Goal: Task Accomplishment & Management: Use online tool/utility

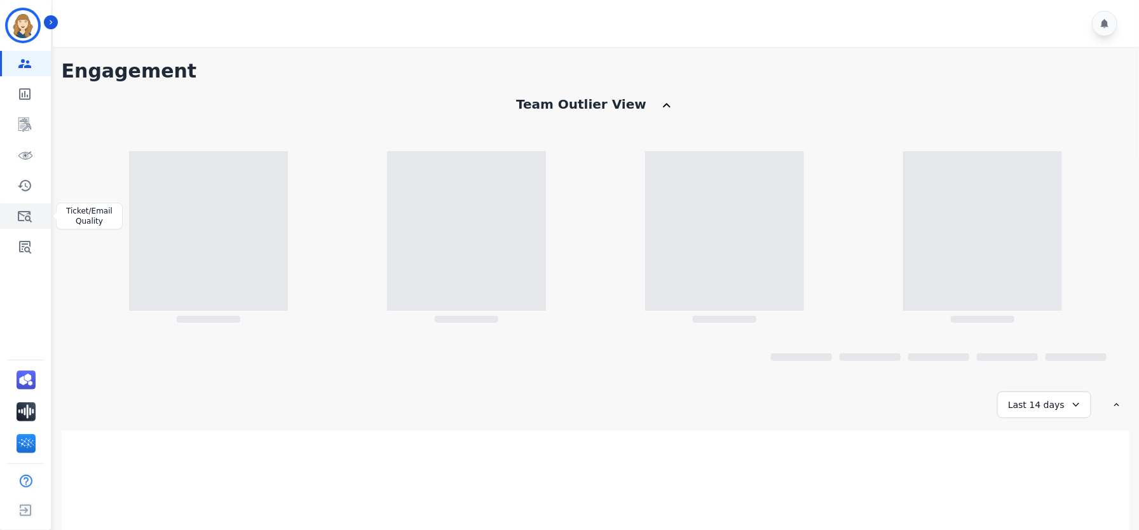
click at [29, 206] on link "Sidebar" at bounding box center [26, 215] width 49 height 25
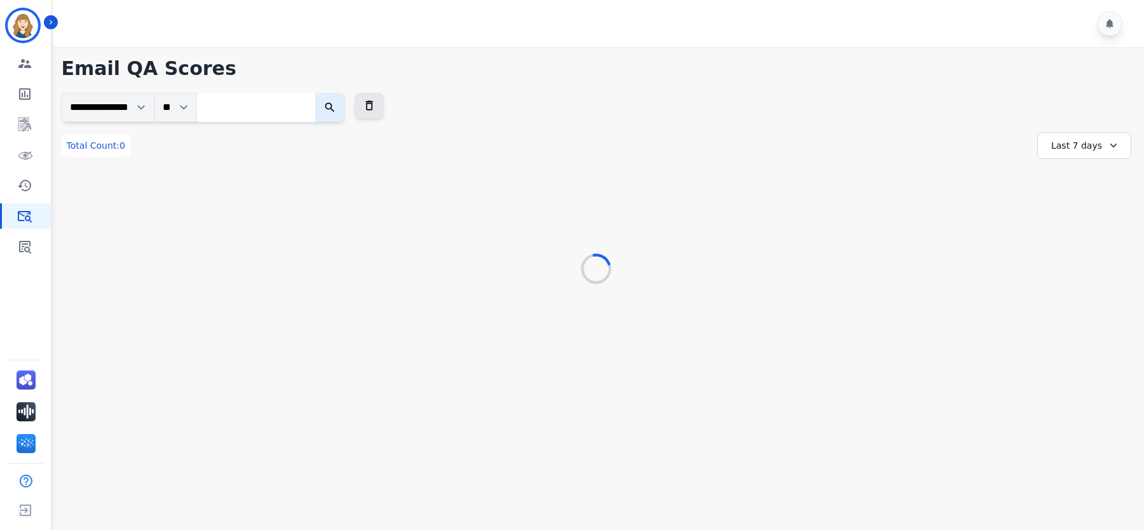
drag, startPoint x: 315, startPoint y: 530, endPoint x: 321, endPoint y: 428, distance: 101.3
click at [322, 428] on main "**********" at bounding box center [596, 312] width 1095 height 530
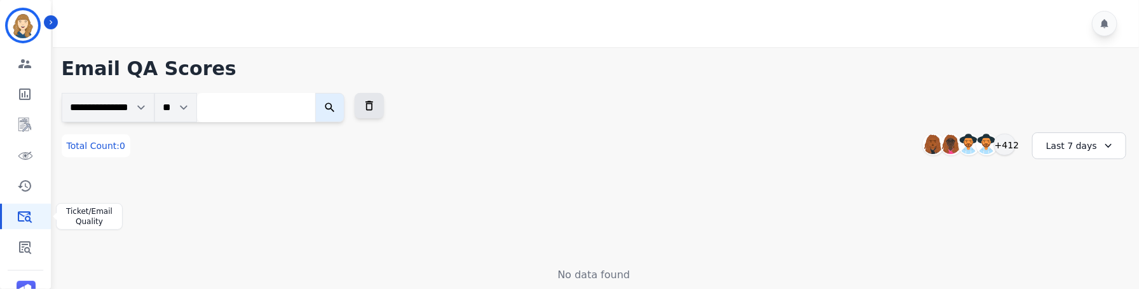
click at [30, 214] on icon "Sidebar" at bounding box center [24, 216] width 15 height 15
click at [29, 184] on icon "Sidebar" at bounding box center [24, 185] width 15 height 15
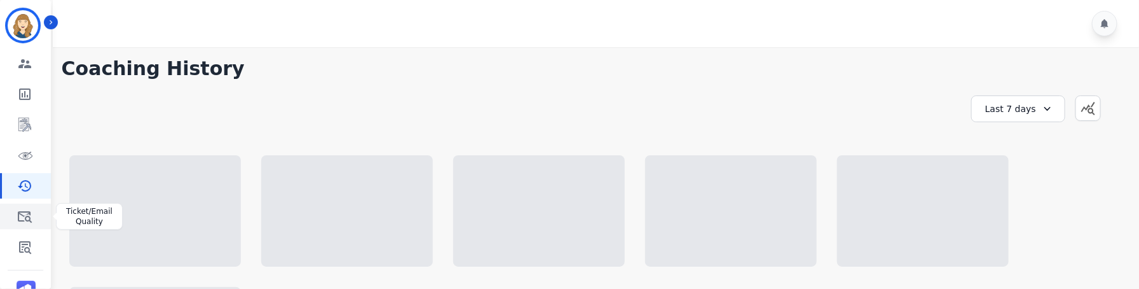
click at [29, 217] on icon "Sidebar" at bounding box center [25, 216] width 14 height 11
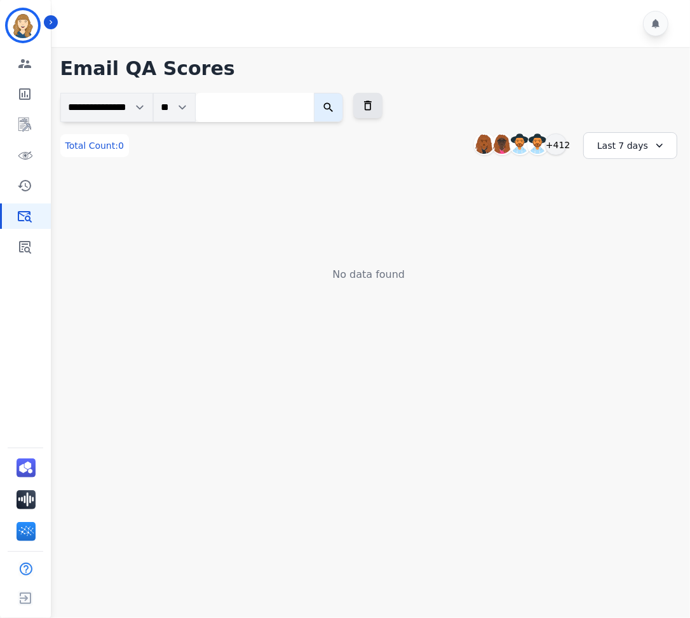
click at [343, 116] on button "submit" at bounding box center [328, 107] width 29 height 29
click at [16, 255] on link "Sidebar" at bounding box center [26, 246] width 49 height 25
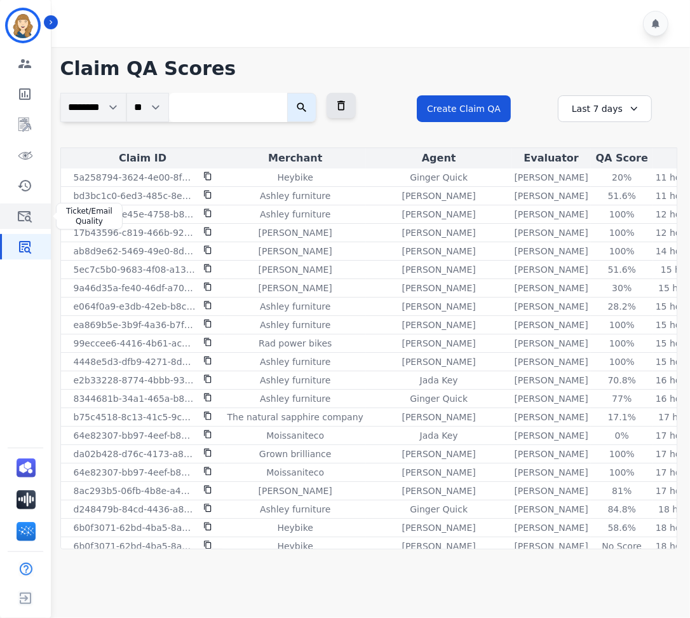
click at [21, 214] on icon "Sidebar" at bounding box center [25, 216] width 14 height 11
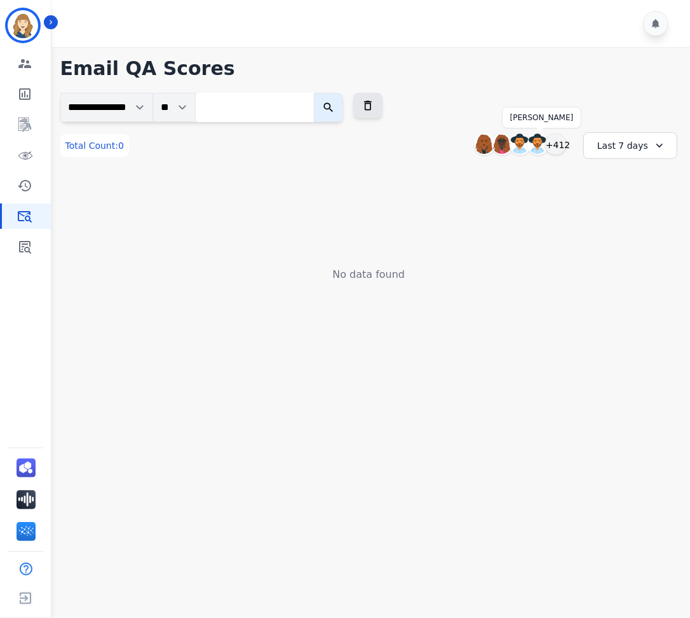
click at [547, 151] on div at bounding box center [540, 144] width 18 height 22
click at [560, 145] on div "+412" at bounding box center [556, 144] width 22 height 22
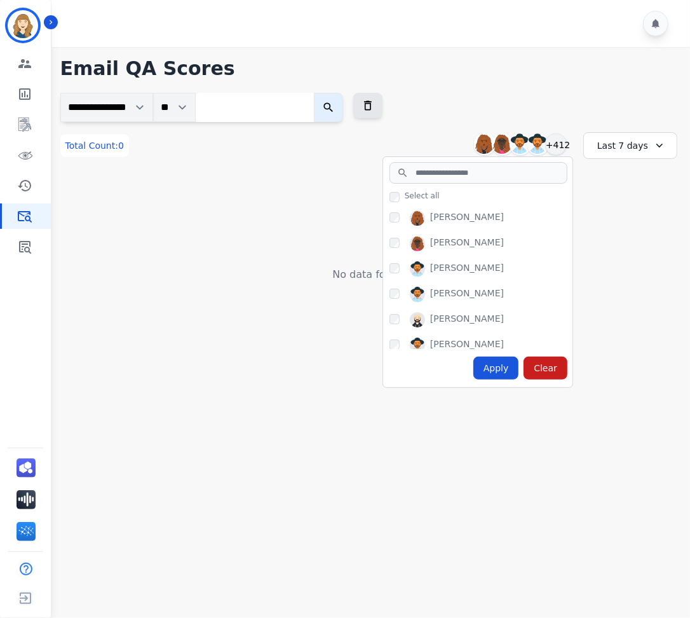
click at [465, 219] on div "[PERSON_NAME]" at bounding box center [467, 217] width 74 height 15
copy div "[PERSON_NAME]"
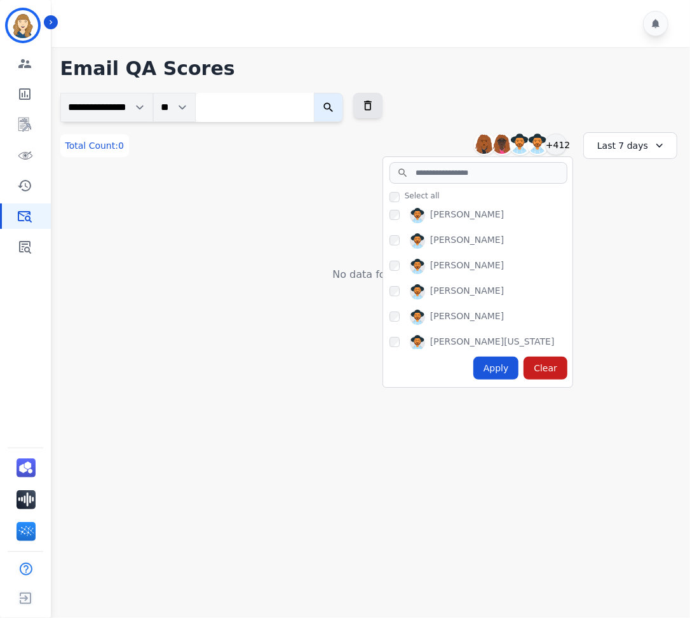
scroll to position [202, 0]
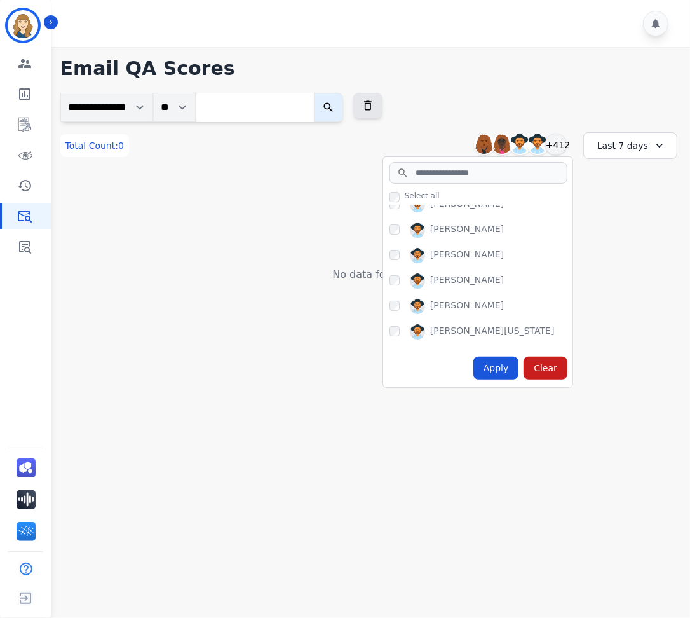
drag, startPoint x: 498, startPoint y: 295, endPoint x: 426, endPoint y: 295, distance: 72.5
click at [426, 288] on div "Alexis Martinez" at bounding box center [481, 309] width 183 height 20
copy div "Alexis Martinez"
click at [27, 246] on icon "Sidebar" at bounding box center [24, 246] width 15 height 15
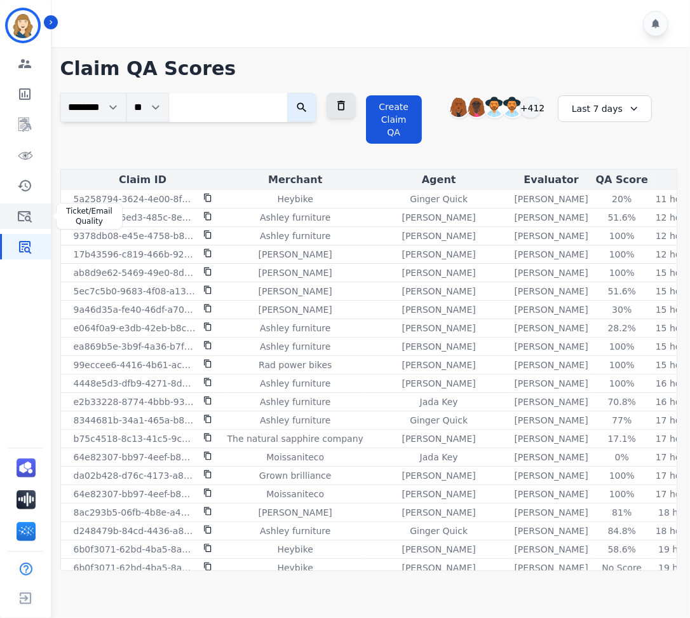
click at [31, 217] on icon "Sidebar" at bounding box center [24, 216] width 15 height 15
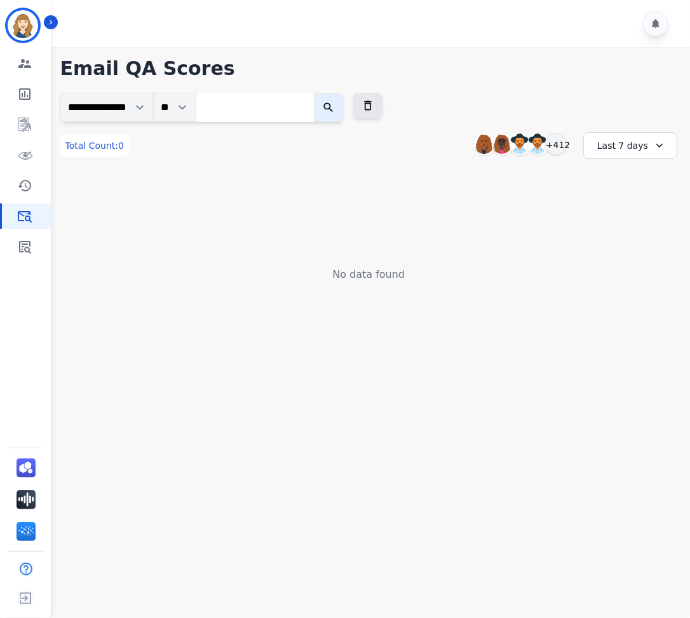
click at [301, 102] on input "search" at bounding box center [255, 107] width 118 height 29
paste input "**********"
type input "**********"
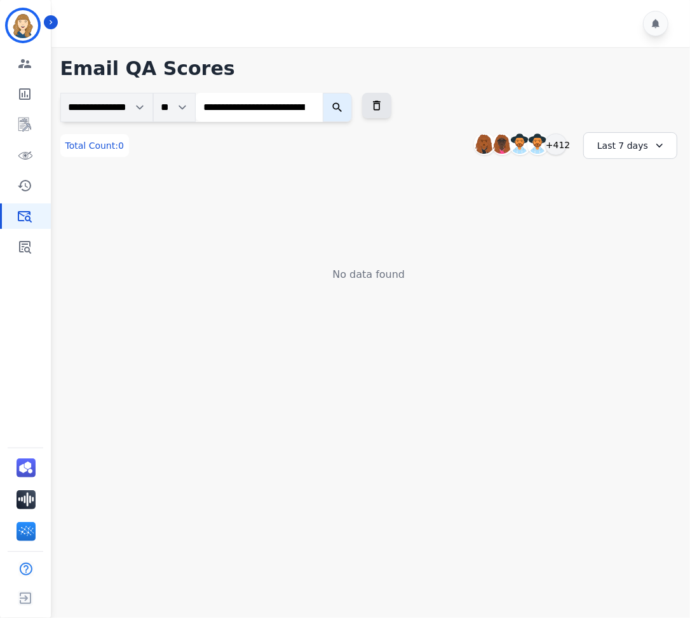
click at [344, 108] on icon "submit" at bounding box center [337, 107] width 13 height 13
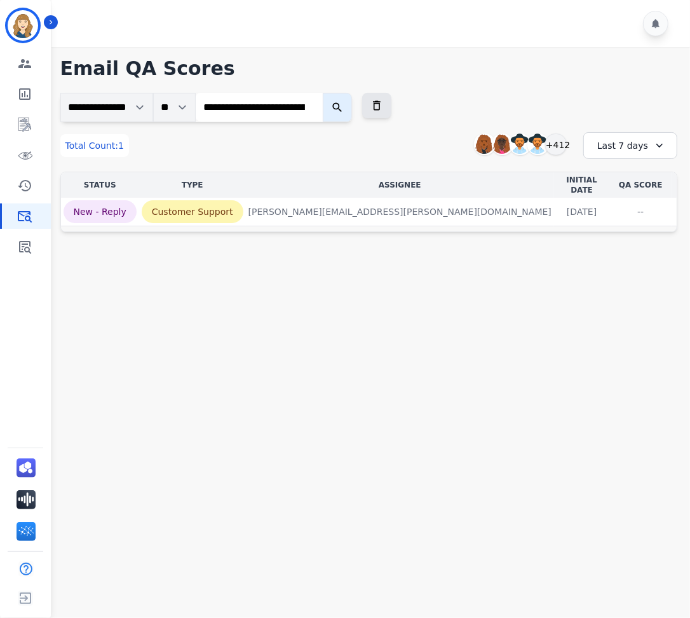
click at [299, 110] on input "**********" at bounding box center [260, 107] width 128 height 29
click at [298, 109] on input "**********" at bounding box center [260, 107] width 128 height 29
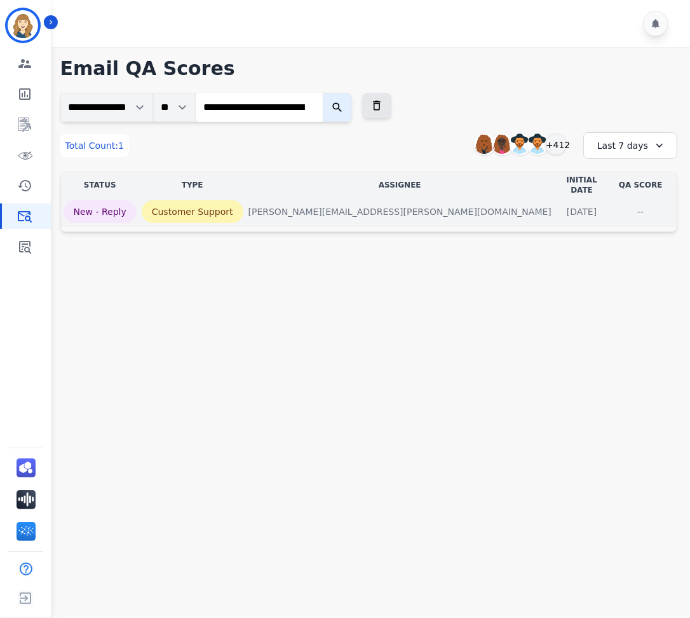
click at [612, 205] on div "--" at bounding box center [640, 211] width 57 height 13
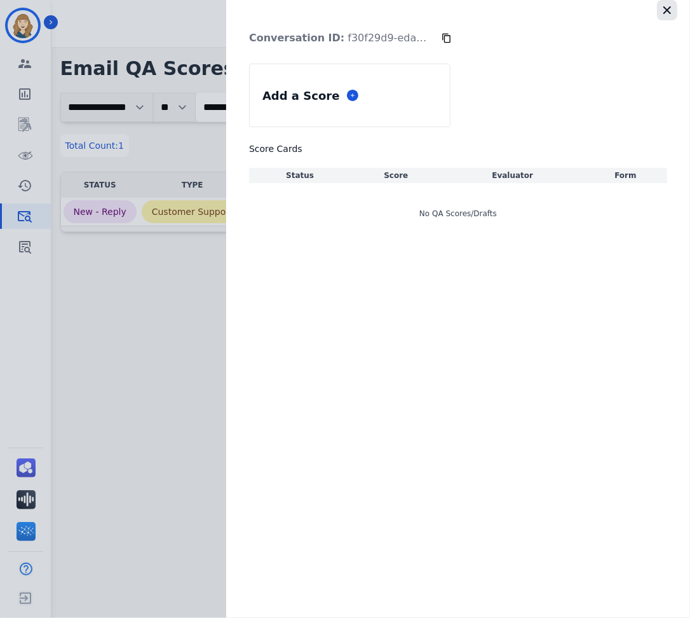
click at [662, 11] on icon "button" at bounding box center [667, 10] width 13 height 13
